Goal: Task Accomplishment & Management: Manage account settings

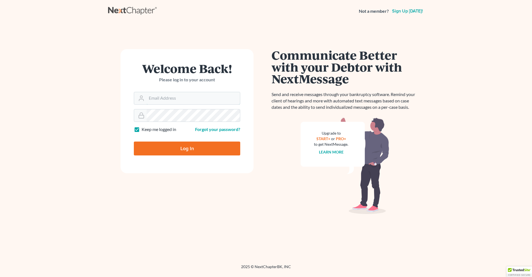
type input "robert.reidhaar@avenuelaw.com"
click at [174, 147] on input "Log In" at bounding box center [187, 148] width 106 height 14
type input "Thinking..."
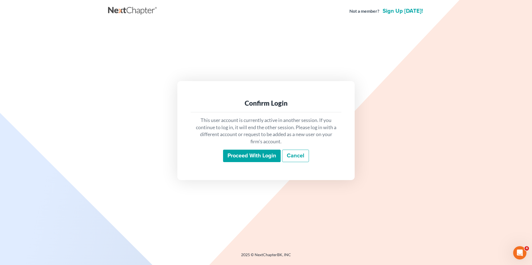
click at [246, 155] on input "Proceed with login" at bounding box center [252, 156] width 58 height 13
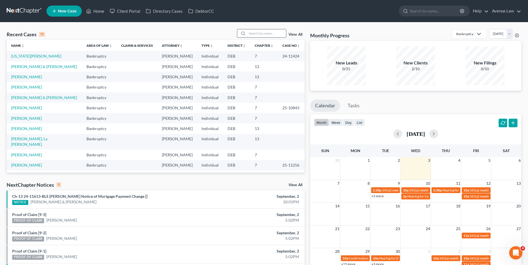
click at [265, 32] on input "search" at bounding box center [266, 33] width 39 height 8
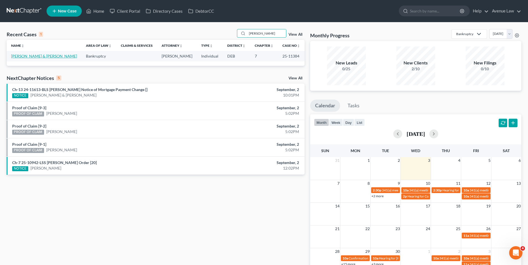
type input "[PERSON_NAME]"
click at [29, 55] on link "[PERSON_NAME] & [PERSON_NAME]" at bounding box center [44, 56] width 66 height 5
select select "0"
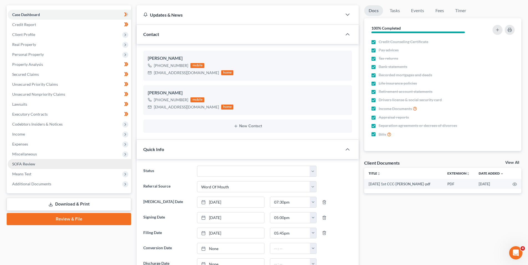
scroll to position [55, 0]
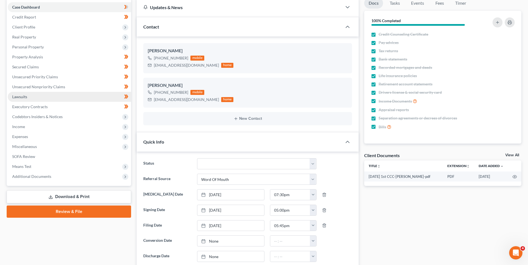
click at [24, 96] on span "Lawsuits" at bounding box center [19, 96] width 15 height 5
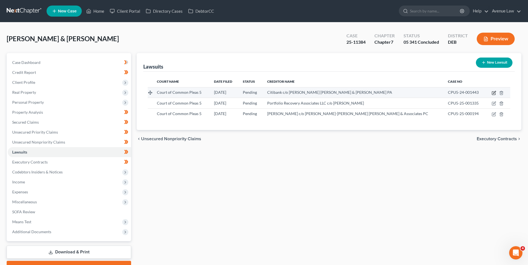
click at [493, 93] on icon "button" at bounding box center [494, 93] width 4 height 4
select select "7"
select select "0"
select select "4"
select select "7"
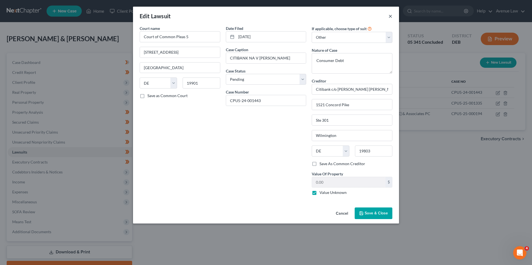
click at [390, 14] on button "×" at bounding box center [391, 16] width 4 height 7
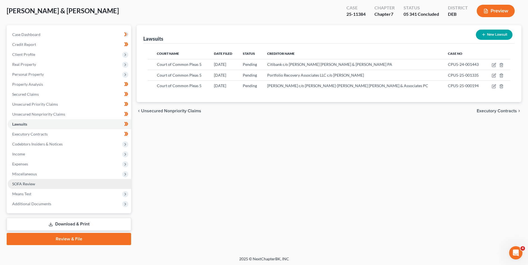
scroll to position [29, 0]
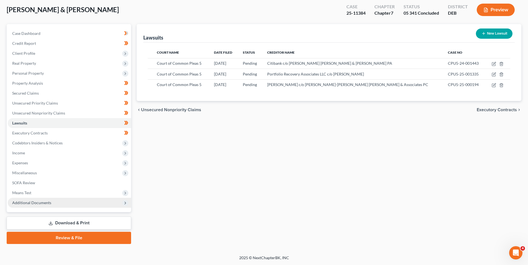
click at [28, 203] on span "Additional Documents" at bounding box center [31, 203] width 39 height 5
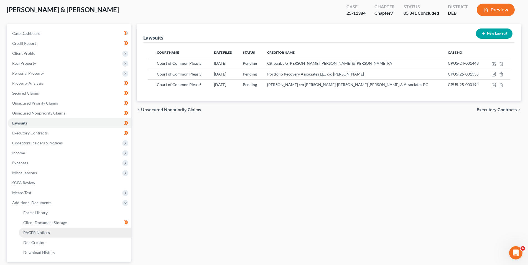
click at [38, 231] on span "PACER Notices" at bounding box center [36, 233] width 27 height 5
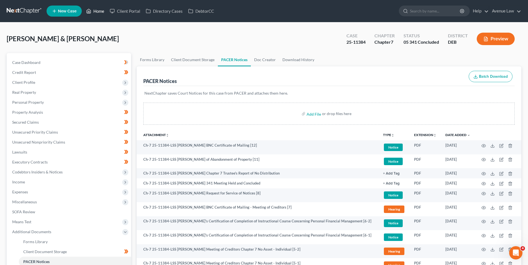
click at [97, 10] on link "Home" at bounding box center [95, 11] width 24 height 10
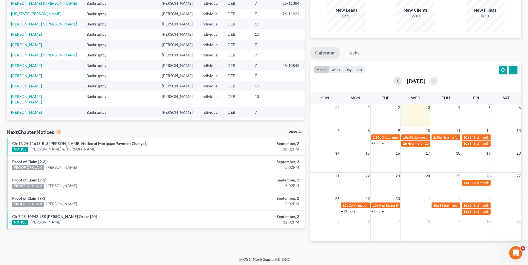
scroll to position [55, 0]
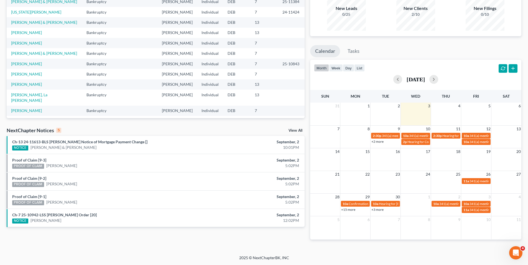
click at [296, 129] on link "View All" at bounding box center [295, 131] width 14 height 4
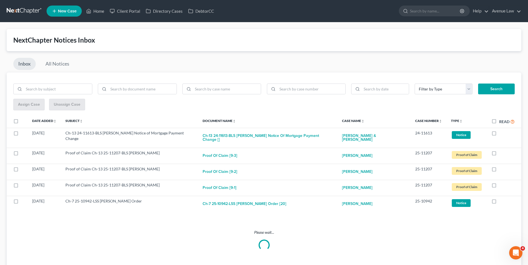
click at [499, 121] on label "Read" at bounding box center [507, 122] width 16 height 6
click at [501, 121] on input "Read" at bounding box center [503, 121] width 4 height 4
checkbox input "true"
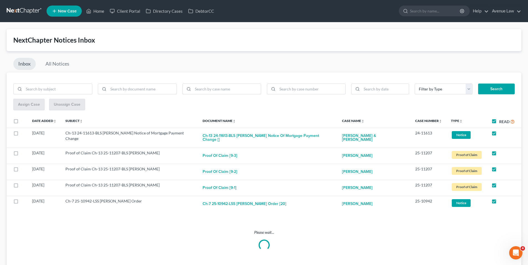
checkbox input "true"
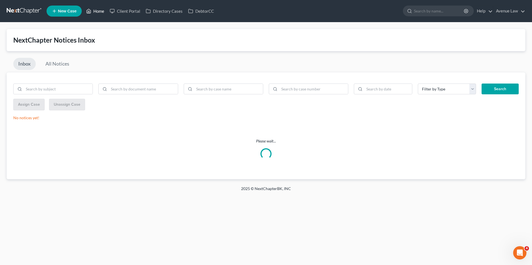
click at [96, 7] on link "Home" at bounding box center [95, 11] width 24 height 10
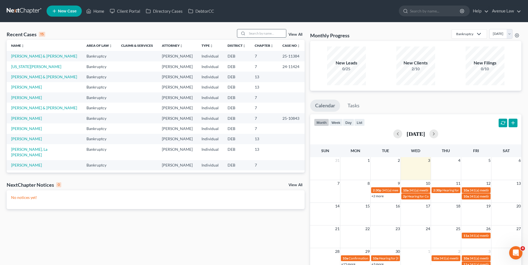
click at [263, 35] on input "search" at bounding box center [266, 33] width 39 height 8
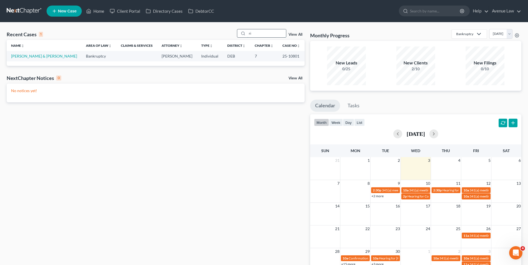
type input "r"
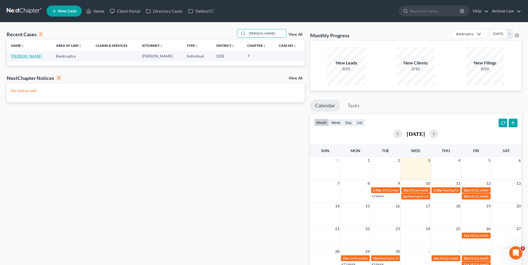
type input "[PERSON_NAME]"
click at [21, 57] on link "[PERSON_NAME]" at bounding box center [26, 56] width 31 height 5
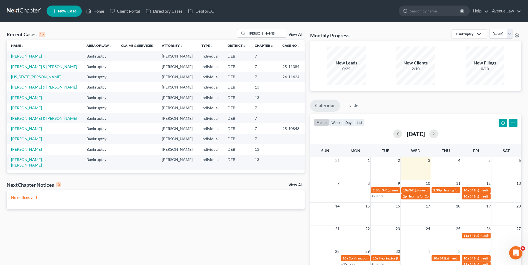
click at [25, 55] on link "[PERSON_NAME]" at bounding box center [26, 56] width 31 height 5
select select "0"
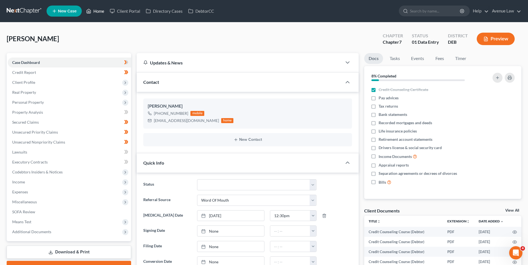
click at [98, 12] on link "Home" at bounding box center [95, 11] width 24 height 10
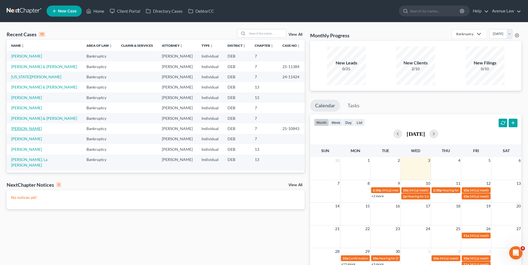
click at [34, 131] on link "[PERSON_NAME]" at bounding box center [26, 128] width 31 height 5
select select "0"
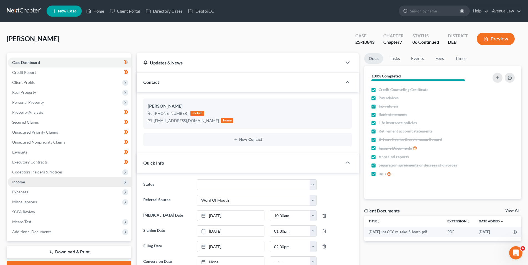
click at [24, 182] on span "Income" at bounding box center [18, 182] width 13 height 5
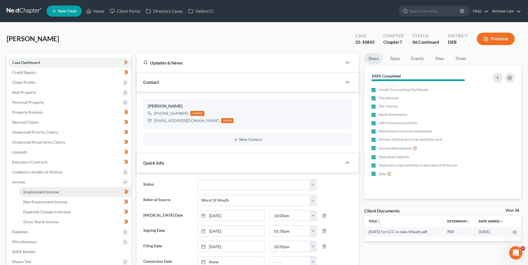
click at [41, 193] on span "Employment Income" at bounding box center [40, 192] width 35 height 5
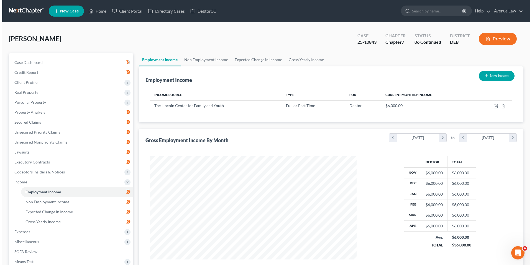
scroll to position [103, 218]
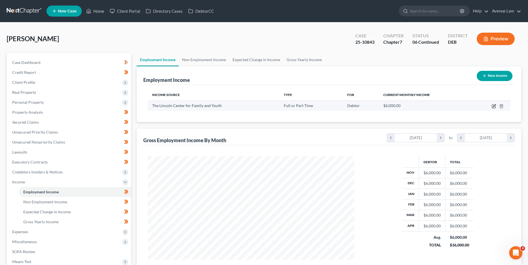
click at [493, 106] on icon "button" at bounding box center [494, 106] width 4 height 4
select select "0"
select select "39"
select select "2"
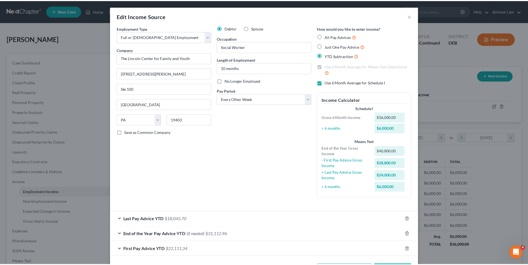
scroll to position [22, 0]
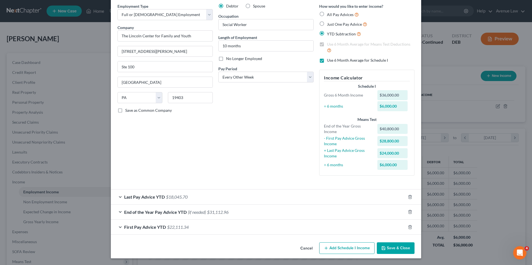
click at [303, 248] on button "Cancel" at bounding box center [306, 248] width 21 height 11
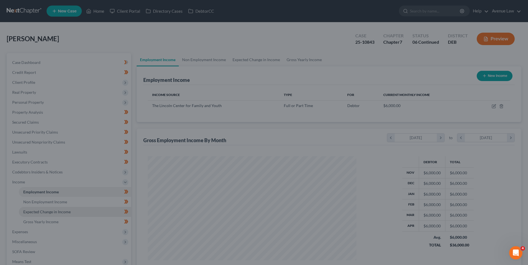
scroll to position [277010, 276895]
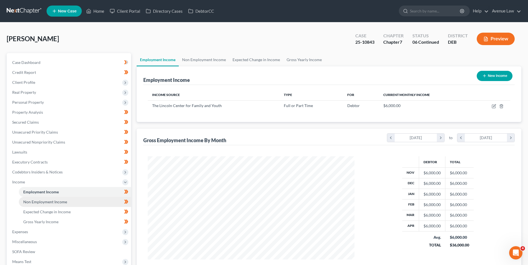
click at [67, 201] on link "Non Employment Income" at bounding box center [75, 202] width 112 height 10
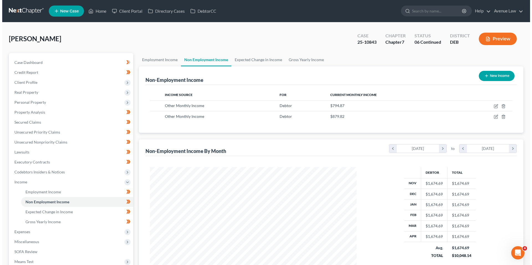
scroll to position [103, 218]
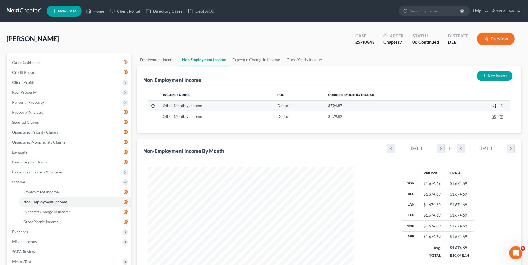
click at [494, 106] on icon "button" at bounding box center [494, 105] width 2 height 2
select select "13"
select select "0"
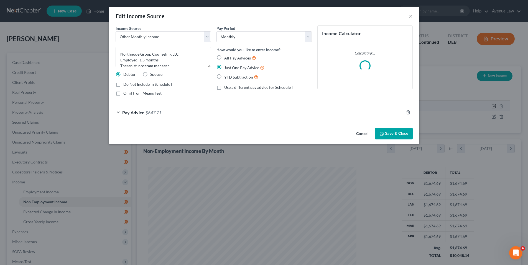
scroll to position [104, 220]
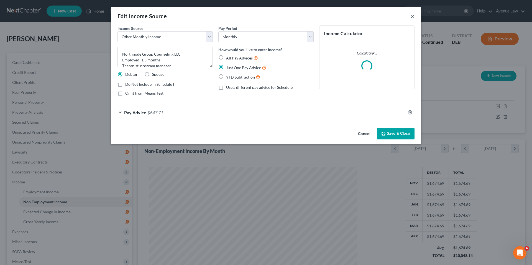
click at [414, 15] on button "×" at bounding box center [413, 16] width 4 height 7
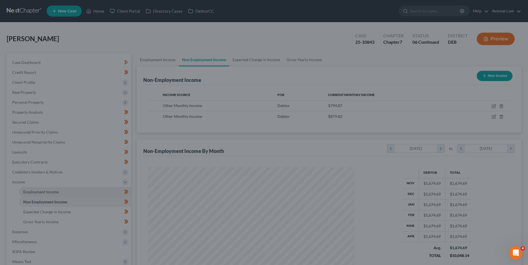
scroll to position [277010, 276895]
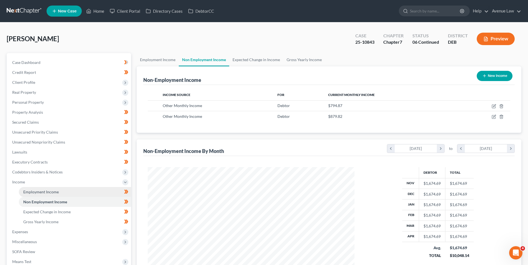
click at [51, 191] on span "Employment Income" at bounding box center [40, 192] width 35 height 5
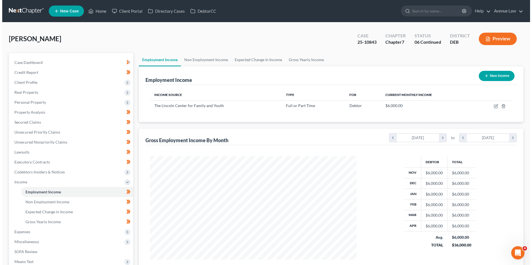
scroll to position [103, 218]
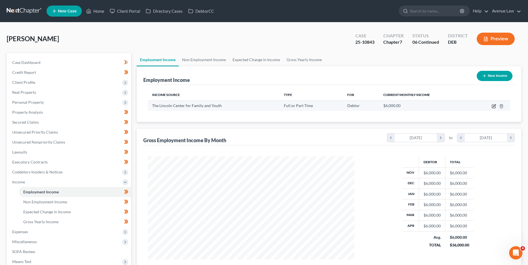
click at [494, 106] on icon "button" at bounding box center [494, 106] width 4 height 4
select select "0"
select select "39"
select select "2"
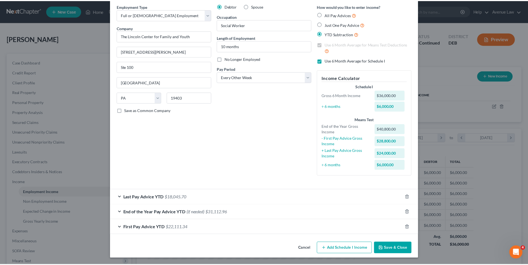
scroll to position [22, 0]
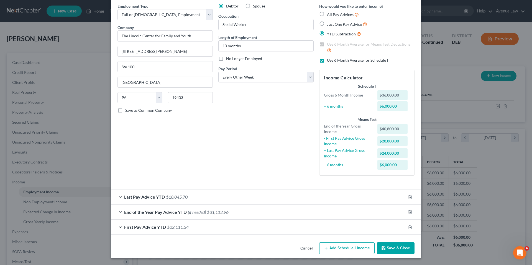
click at [307, 246] on button "Cancel" at bounding box center [306, 248] width 21 height 11
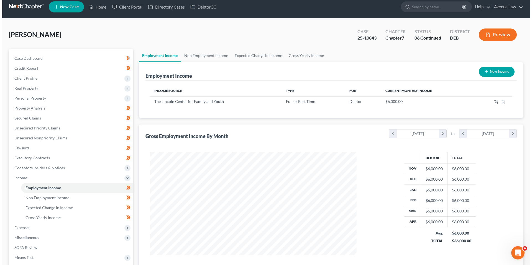
scroll to position [0, 0]
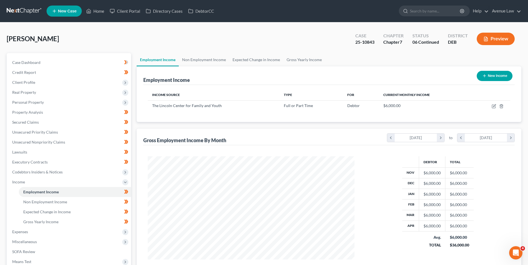
click at [492, 38] on button "Preview" at bounding box center [496, 39] width 38 height 12
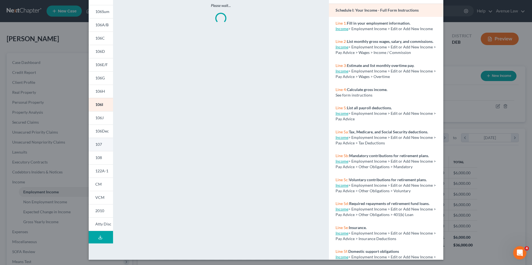
scroll to position [42, 0]
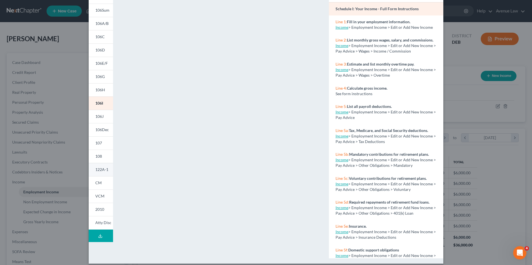
click at [97, 169] on span "122A-1" at bounding box center [101, 169] width 13 height 5
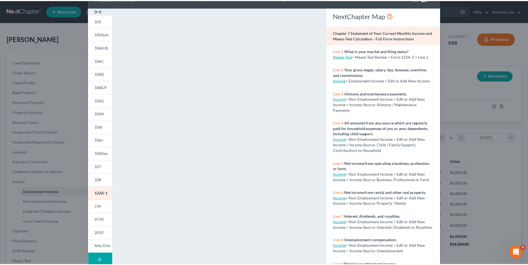
scroll to position [0, 0]
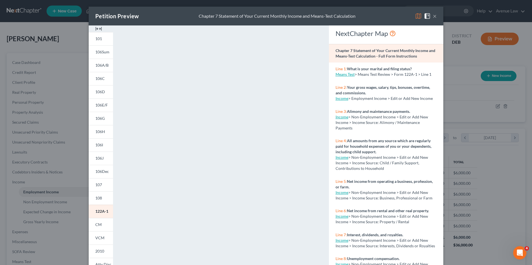
click at [434, 15] on button "×" at bounding box center [435, 16] width 4 height 7
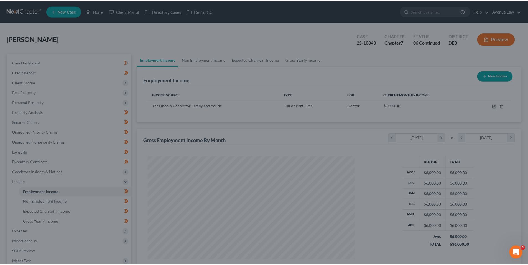
scroll to position [277010, 276895]
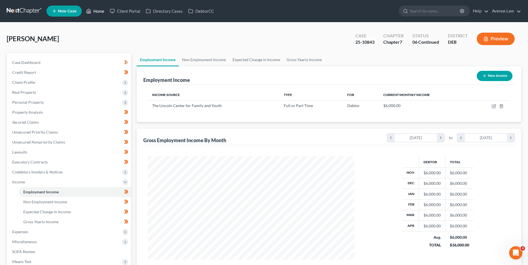
click at [96, 11] on link "Home" at bounding box center [95, 11] width 24 height 10
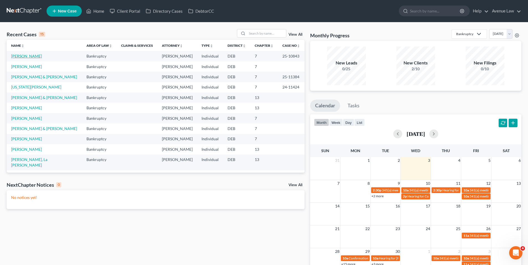
click at [31, 55] on link "[PERSON_NAME]" at bounding box center [26, 56] width 31 height 5
select select "0"
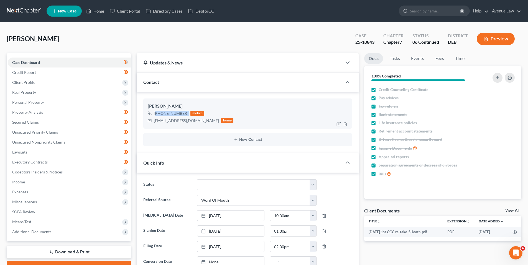
drag, startPoint x: 187, startPoint y: 113, endPoint x: 156, endPoint y: 116, distance: 30.9
click at [156, 116] on div "[PHONE_NUMBER] mobile" at bounding box center [191, 113] width 86 height 7
copy div "[PHONE_NUMBER]"
click at [98, 11] on link "Home" at bounding box center [95, 11] width 24 height 10
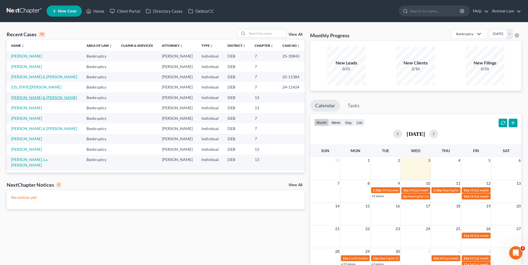
click at [34, 100] on link "[PERSON_NAME] & [PERSON_NAME]" at bounding box center [44, 97] width 66 height 5
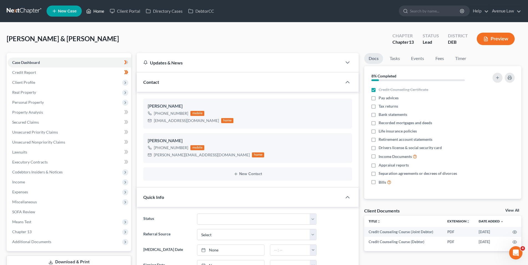
drag, startPoint x: 102, startPoint y: 11, endPoint x: 106, endPoint y: 49, distance: 38.8
click at [102, 11] on link "Home" at bounding box center [95, 11] width 24 height 10
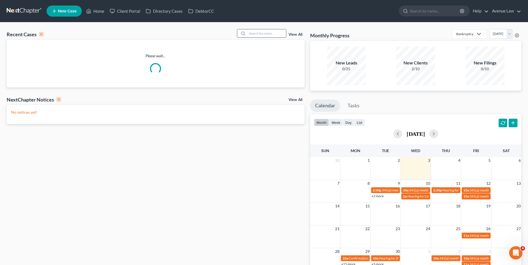
click at [251, 33] on input "search" at bounding box center [266, 33] width 39 height 8
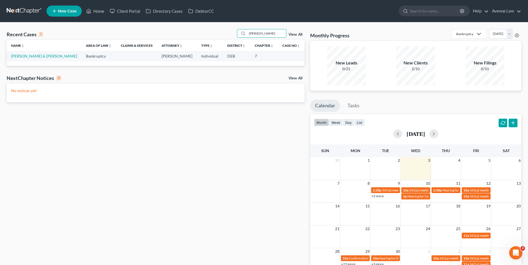
type input "[PERSON_NAME]"
click at [94, 9] on link "Home" at bounding box center [95, 11] width 24 height 10
click at [99, 11] on link "Home" at bounding box center [95, 11] width 24 height 10
click at [60, 55] on link "[PERSON_NAME] & [PERSON_NAME]" at bounding box center [44, 56] width 66 height 5
select select "0"
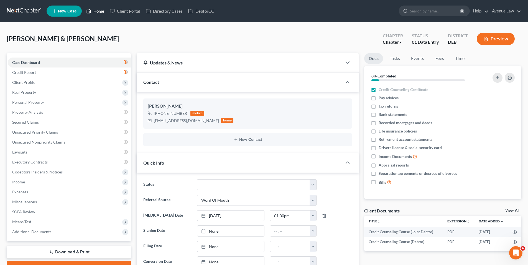
drag, startPoint x: 98, startPoint y: 10, endPoint x: 27, endPoint y: 1, distance: 71.6
click at [97, 10] on link "Home" at bounding box center [95, 11] width 24 height 10
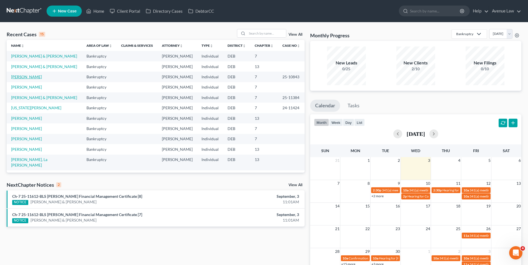
click at [29, 79] on link "[PERSON_NAME]" at bounding box center [26, 77] width 31 height 5
select select "0"
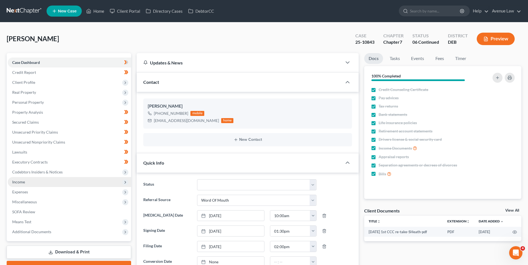
click at [28, 182] on span "Income" at bounding box center [69, 182] width 123 height 10
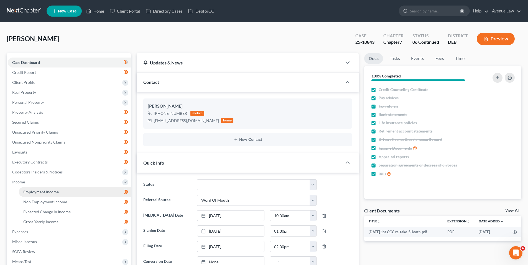
click at [40, 191] on span "Employment Income" at bounding box center [40, 192] width 35 height 5
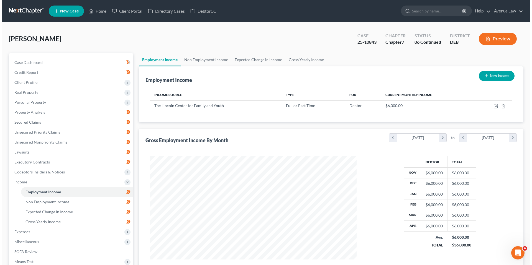
scroll to position [103, 218]
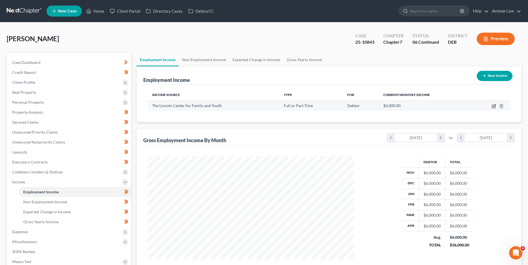
click at [494, 106] on icon "button" at bounding box center [494, 106] width 4 height 4
select select "0"
select select "39"
select select "2"
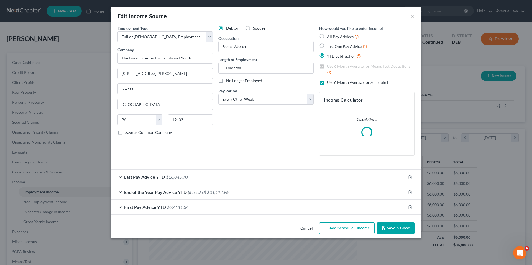
scroll to position [104, 220]
click at [148, 177] on span "Last Pay Advice YTD" at bounding box center [144, 177] width 41 height 5
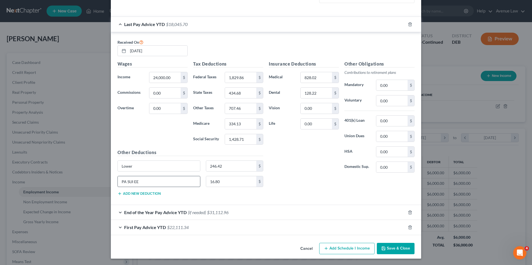
scroll to position [153, 0]
click at [152, 213] on span "End of the Year Pay Advice YTD (if needed)" at bounding box center [165, 212] width 82 height 5
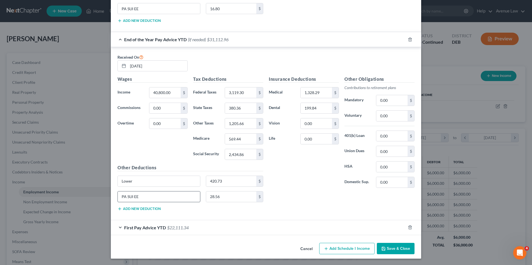
scroll to position [326, 0]
click at [152, 226] on span "First Pay Advice YTD" at bounding box center [145, 227] width 42 height 5
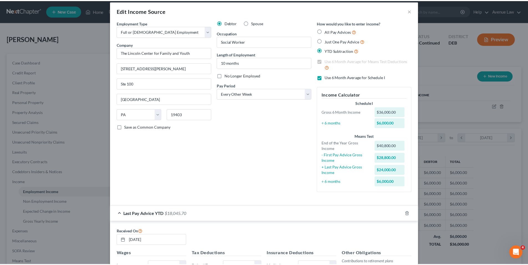
scroll to position [0, 0]
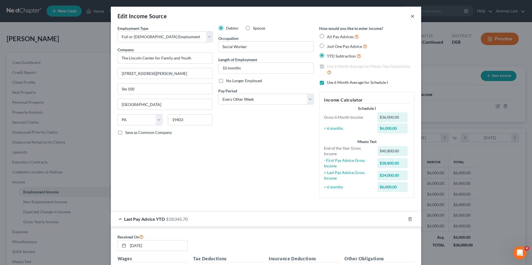
click at [411, 15] on button "×" at bounding box center [413, 16] width 4 height 7
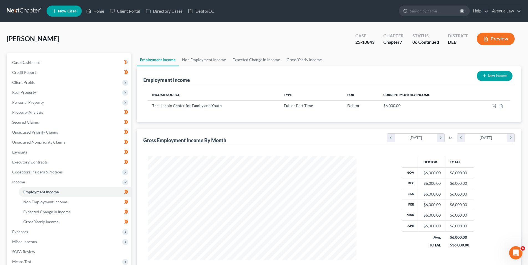
scroll to position [277010, 276895]
drag, startPoint x: 19, startPoint y: 183, endPoint x: 23, endPoint y: 172, distance: 11.3
click at [19, 182] on span "Income" at bounding box center [18, 182] width 13 height 5
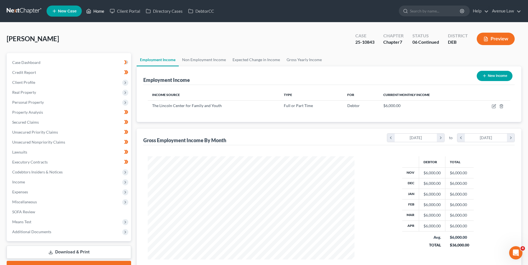
click at [102, 10] on link "Home" at bounding box center [95, 11] width 24 height 10
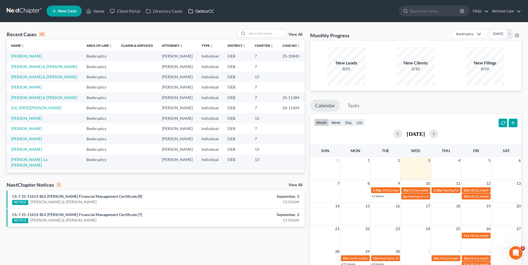
click at [205, 11] on link "DebtorCC" at bounding box center [200, 11] width 31 height 10
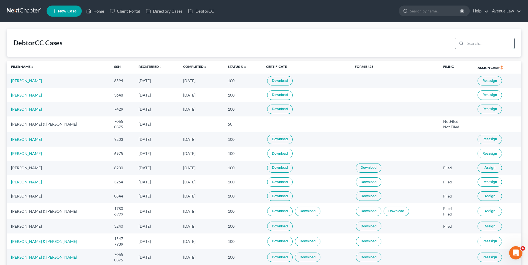
click at [472, 43] on input "search" at bounding box center [489, 43] width 49 height 11
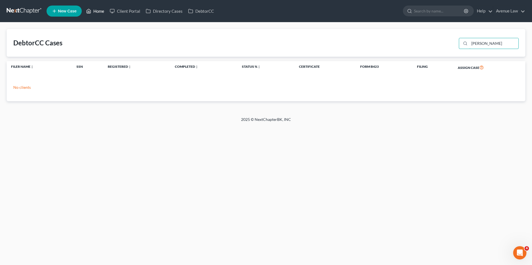
type input "[PERSON_NAME]"
click at [101, 9] on link "Home" at bounding box center [95, 11] width 24 height 10
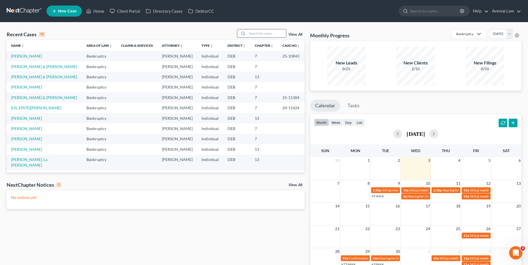
click at [257, 34] on input "search" at bounding box center [266, 33] width 39 height 8
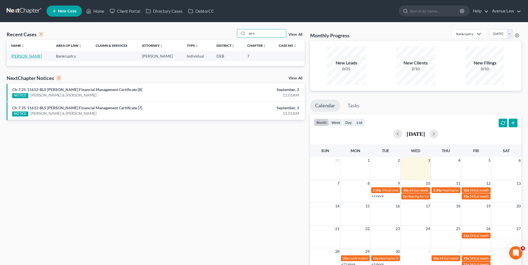
type input "jern"
click at [32, 57] on link "[PERSON_NAME]" at bounding box center [26, 56] width 31 height 5
select select "0"
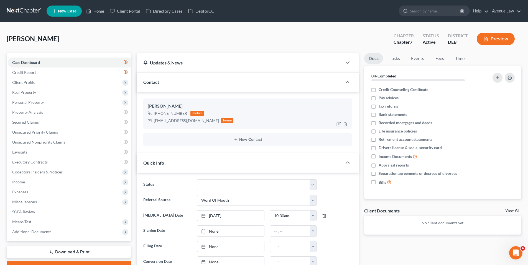
drag, startPoint x: 186, startPoint y: 113, endPoint x: 156, endPoint y: 115, distance: 30.3
click at [156, 115] on div "[PHONE_NUMBER] mobile" at bounding box center [191, 113] width 86 height 7
copy div "[PHONE_NUMBER]"
drag, startPoint x: 32, startPoint y: 61, endPoint x: 103, endPoint y: 98, distance: 79.9
click at [32, 61] on span "Case Dashboard" at bounding box center [26, 62] width 28 height 5
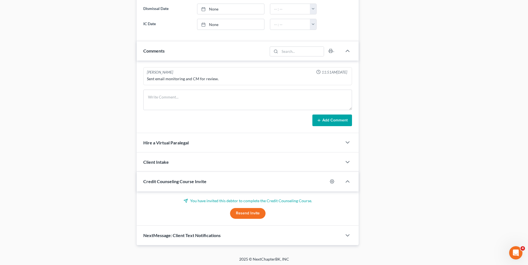
scroll to position [286, 0]
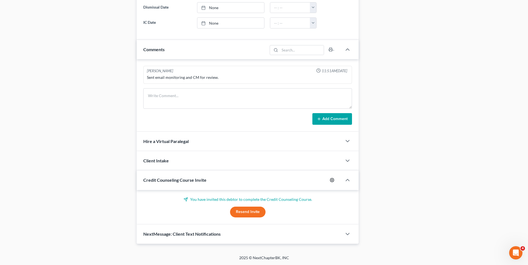
click at [331, 179] on icon "button" at bounding box center [332, 180] width 4 height 4
select select "1"
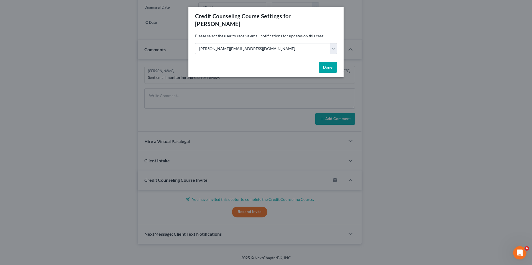
click at [321, 62] on button "Done" at bounding box center [328, 67] width 18 height 11
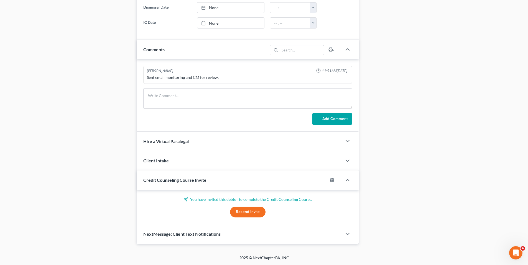
click at [251, 212] on button "Resend Invite" at bounding box center [247, 212] width 35 height 11
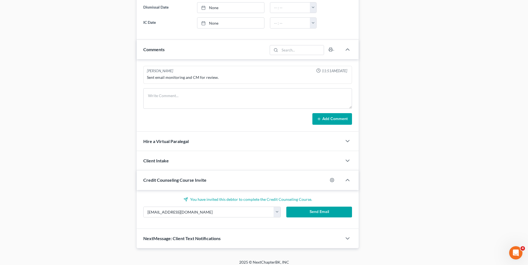
click at [309, 212] on button "Send Email" at bounding box center [319, 212] width 66 height 11
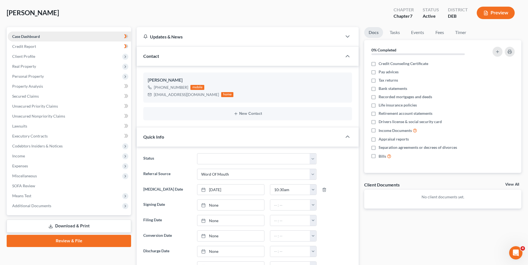
scroll to position [0, 0]
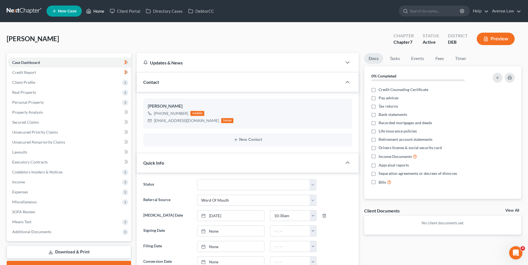
click at [99, 6] on link "Home" at bounding box center [95, 11] width 24 height 10
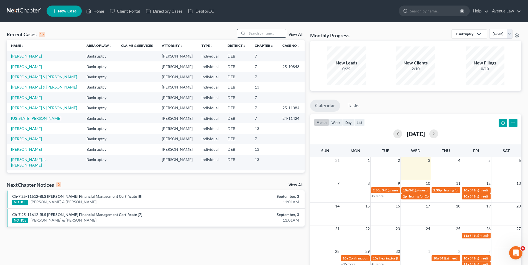
click at [272, 32] on input "search" at bounding box center [266, 33] width 39 height 8
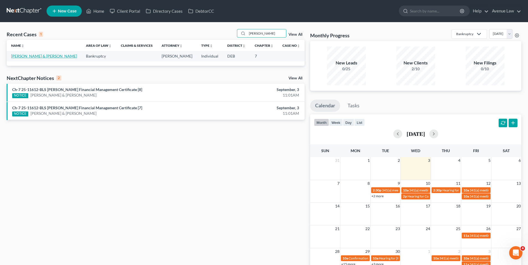
type input "[PERSON_NAME]"
click at [36, 56] on link "[PERSON_NAME] & [PERSON_NAME]" at bounding box center [44, 56] width 66 height 5
select select "0"
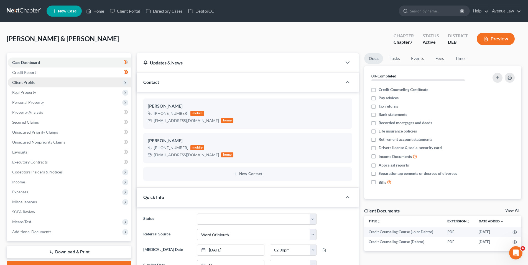
click at [31, 82] on span "Client Profile" at bounding box center [23, 82] width 23 height 5
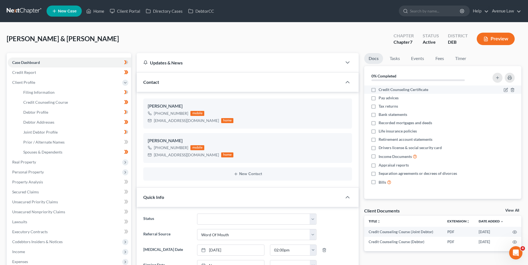
click at [379, 90] on label "Credit Counseling Certificate" at bounding box center [404, 90] width 50 height 6
click at [381, 90] on input "Credit Counseling Certificate" at bounding box center [383, 89] width 4 height 4
checkbox input "true"
click at [97, 9] on link "Home" at bounding box center [95, 11] width 24 height 10
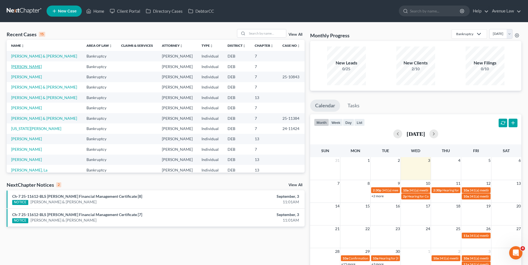
click at [33, 69] on link "[PERSON_NAME]" at bounding box center [26, 66] width 31 height 5
select select "0"
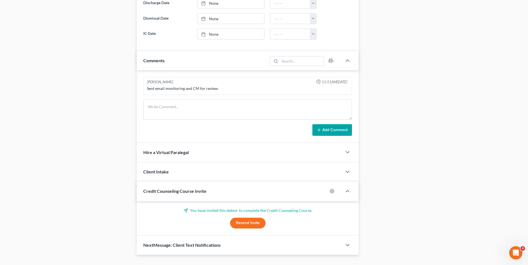
scroll to position [286, 0]
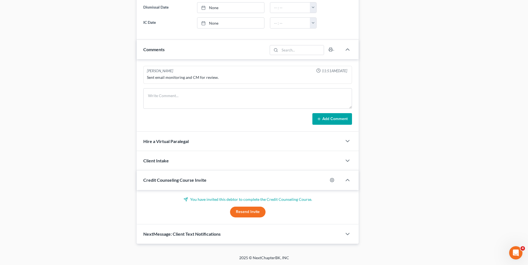
click at [239, 213] on button "Resend Invite" at bounding box center [247, 212] width 35 height 11
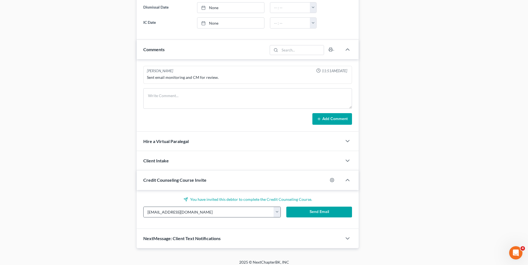
click at [278, 212] on button "button" at bounding box center [277, 212] width 7 height 11
click at [290, 226] on link "[EMAIL_ADDRESS][DOMAIN_NAME]" at bounding box center [312, 224] width 76 height 9
click at [316, 213] on button "Send Email" at bounding box center [319, 212] width 66 height 11
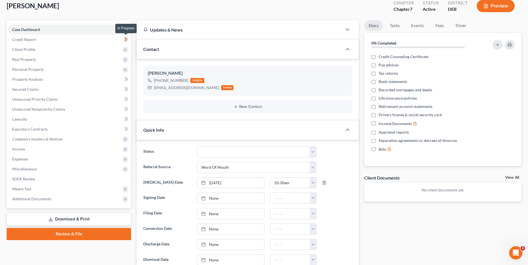
scroll to position [0, 0]
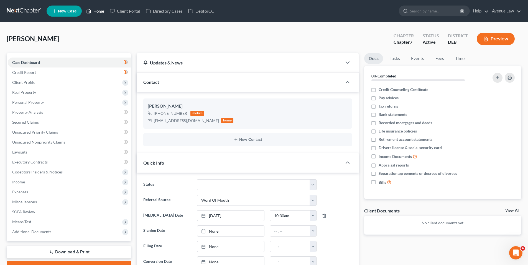
drag, startPoint x: 99, startPoint y: 11, endPoint x: 326, endPoint y: 46, distance: 229.7
click at [99, 11] on link "Home" at bounding box center [95, 11] width 24 height 10
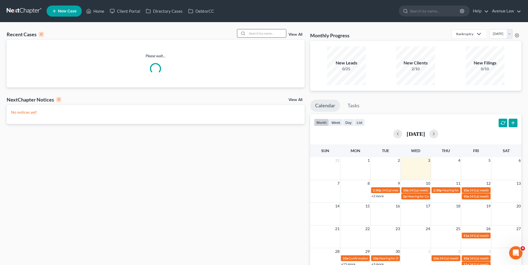
click at [265, 32] on input "search" at bounding box center [266, 33] width 39 height 8
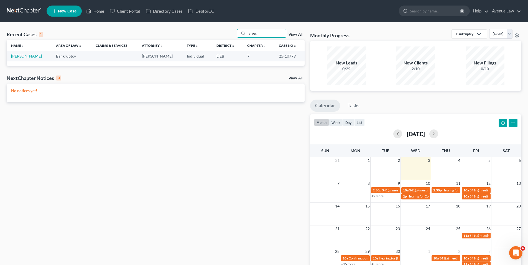
type input "cross"
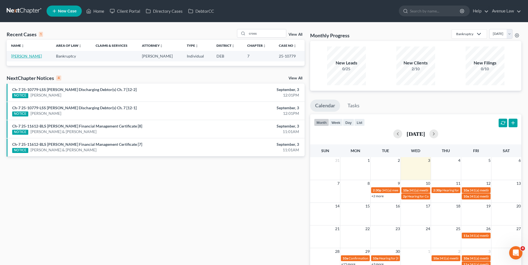
click at [30, 55] on link "[PERSON_NAME]" at bounding box center [26, 56] width 31 height 5
select select "0"
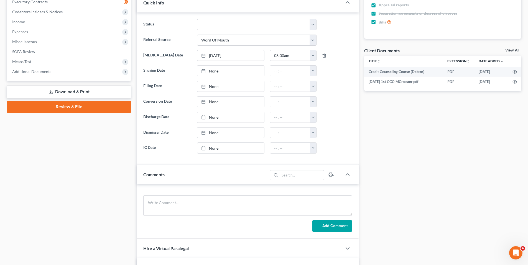
scroll to position [166, 0]
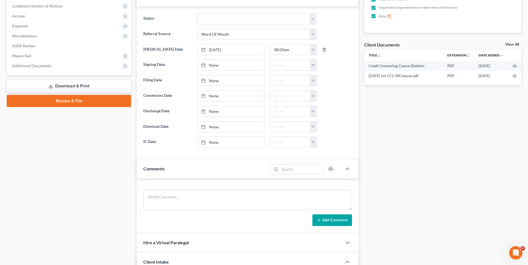
click at [167, 111] on label "Discharge Date" at bounding box center [166, 111] width 53 height 11
type input "[DATE]"
click at [216, 112] on link "None" at bounding box center [230, 111] width 67 height 11
drag, startPoint x: 280, startPoint y: 113, endPoint x: 245, endPoint y: 77, distance: 50.0
click at [280, 113] on input "text" at bounding box center [290, 111] width 40 height 11
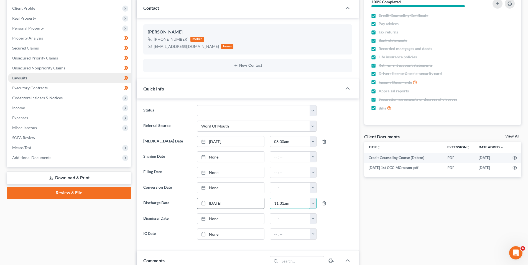
scroll to position [0, 0]
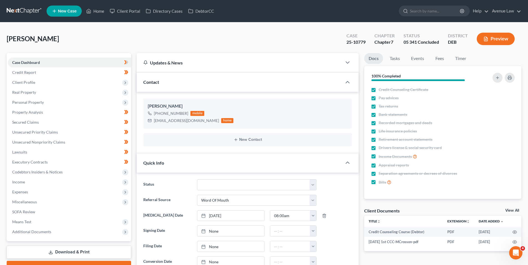
type input "11:31am"
drag, startPoint x: 186, startPoint y: 112, endPoint x: 144, endPoint y: 118, distance: 42.3
click at [156, 114] on div "[PHONE_NUMBER] mobile" at bounding box center [191, 113] width 86 height 7
copy div "[PHONE_NUMBER]"
drag, startPoint x: 101, startPoint y: 12, endPoint x: 7, endPoint y: 57, distance: 105.2
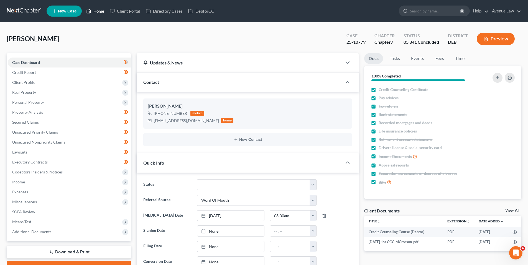
click at [101, 12] on link "Home" at bounding box center [95, 11] width 24 height 10
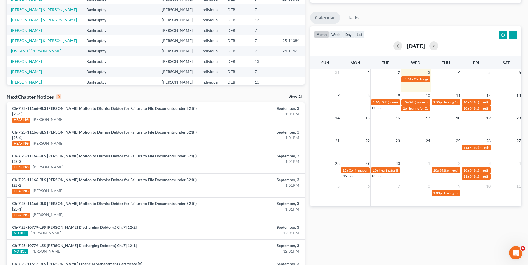
scroll to position [111, 0]
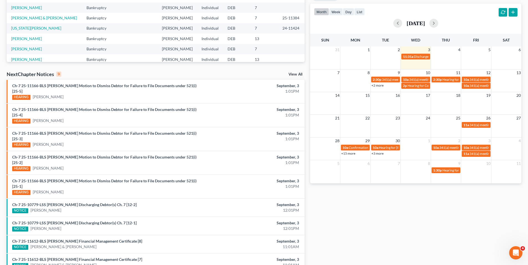
click at [295, 73] on link "View All" at bounding box center [295, 75] width 14 height 4
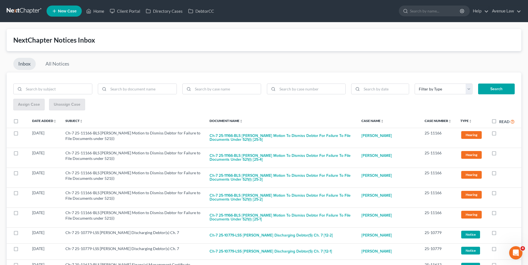
click at [499, 121] on label "Read" at bounding box center [507, 122] width 16 height 6
click at [501, 121] on input "Read" at bounding box center [503, 121] width 4 height 4
checkbox input "true"
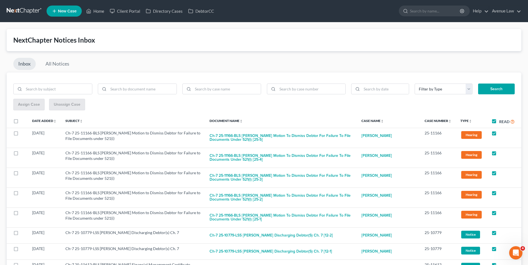
checkbox input "true"
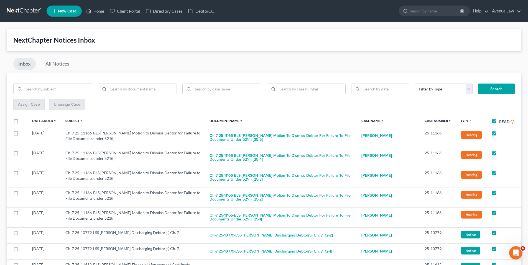
checkbox input "true"
